Goal: Task Accomplishment & Management: Use online tool/utility

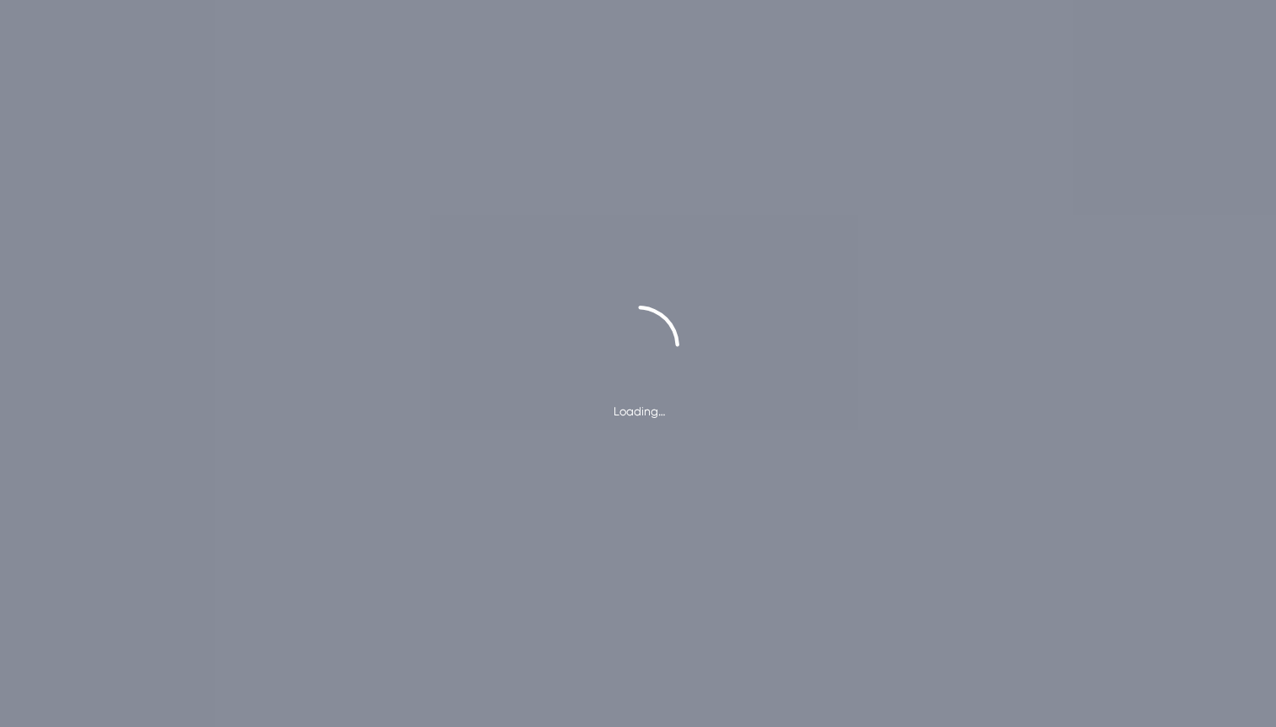
click at [547, 70] on div "Loading…" at bounding box center [638, 363] width 1276 height 727
